Goal: Information Seeking & Learning: Learn about a topic

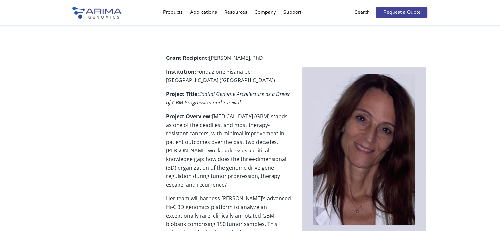
scroll to position [186, 0]
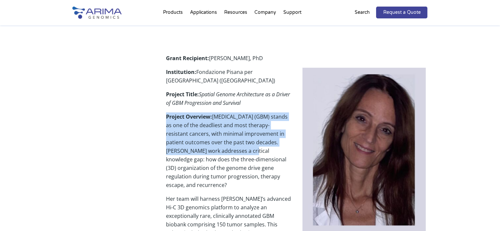
drag, startPoint x: 166, startPoint y: 117, endPoint x: 245, endPoint y: 147, distance: 84.3
click at [245, 147] on p "Project Overview: [MEDICAL_DATA] (GBM) stands as one of the deadliest and most …" at bounding box center [296, 153] width 261 height 82
click at [244, 118] on p "Project Overview: [MEDICAL_DATA] (GBM) stands as one of the deadliest and most …" at bounding box center [296, 153] width 261 height 82
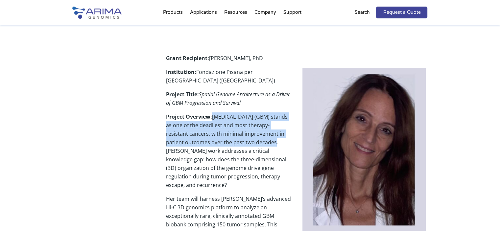
drag, startPoint x: 213, startPoint y: 117, endPoint x: 259, endPoint y: 145, distance: 54.0
click at [259, 145] on p "Project Overview: [MEDICAL_DATA] (GBM) stands as one of the deadliest and most …" at bounding box center [296, 153] width 261 height 82
copy p "[MEDICAL_DATA] (GBM) stands as one of the deadliest and most therapy-resistant …"
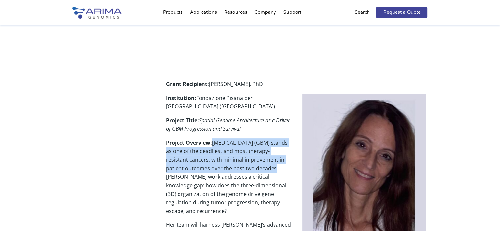
scroll to position [163, 0]
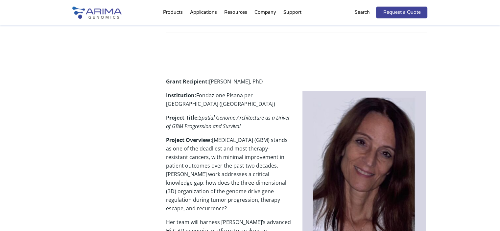
click at [130, 130] on div "Share We are thrilled to announce the recipient of our 2025 [MEDICAL_DATA] Rese…" at bounding box center [250, 233] width 355 height 558
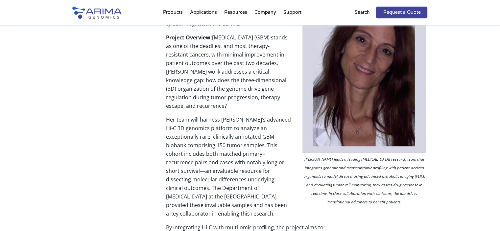
scroll to position [268, 0]
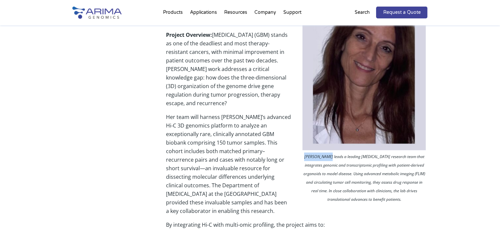
drag, startPoint x: 311, startPoint y: 157, endPoint x: 333, endPoint y: 156, distance: 22.0
click at [333, 156] on p "[PERSON_NAME] leads a leading [MEDICAL_DATA] research team that integrates geno…" at bounding box center [364, 178] width 126 height 53
copy p "[PERSON_NAME]"
click at [490, 128] on div "Share We are thrilled to announce the recipient of our 2025 [MEDICAL_DATA] Rese…" at bounding box center [250, 194] width 500 height 691
